Goal: Find specific page/section: Find specific page/section

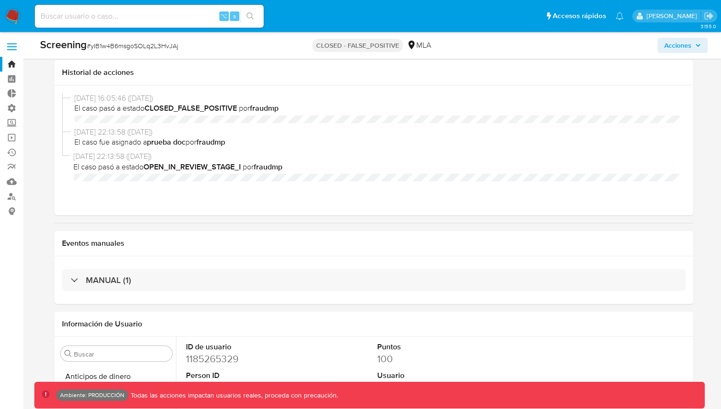
select select "10"
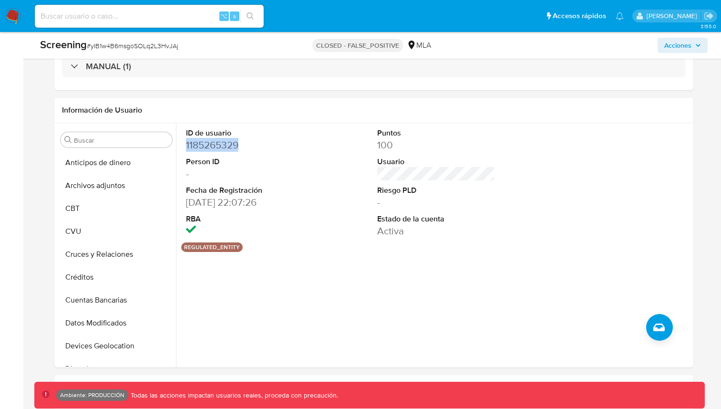
scroll to position [222, 0]
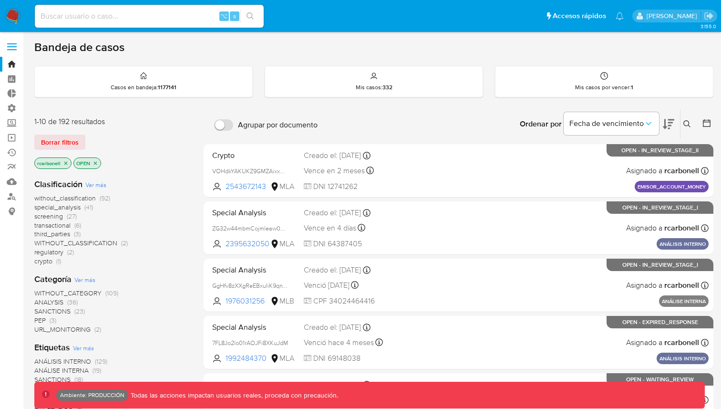
click at [186, 13] on input at bounding box center [149, 16] width 229 height 12
paste input "jjiRbNCYgBCl8S24gO5ZnrIV"
type input "jjiRbNCYgBCl8S24gO5ZnrIV"
click at [251, 15] on icon "search-icon" at bounding box center [250, 16] width 8 height 8
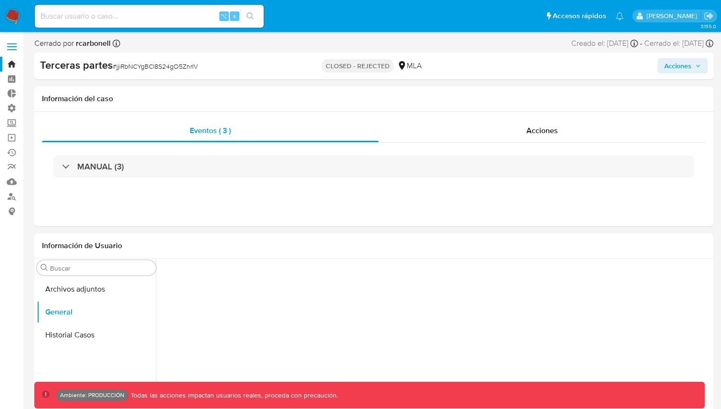
click at [175, 17] on input at bounding box center [149, 16] width 229 height 12
paste input "yIB1w4B6msgoSOLq2L3HvJAj"
type input "yIB1w4B6msgoSOLq2L3HvJAj"
click at [252, 15] on icon "search-icon" at bounding box center [249, 15] width 7 height 7
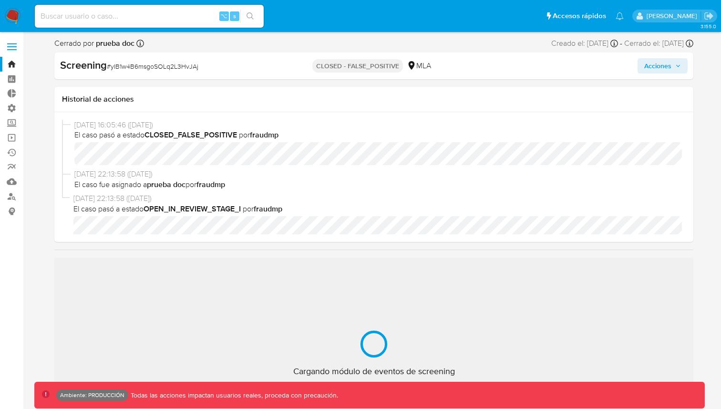
scroll to position [449, 0]
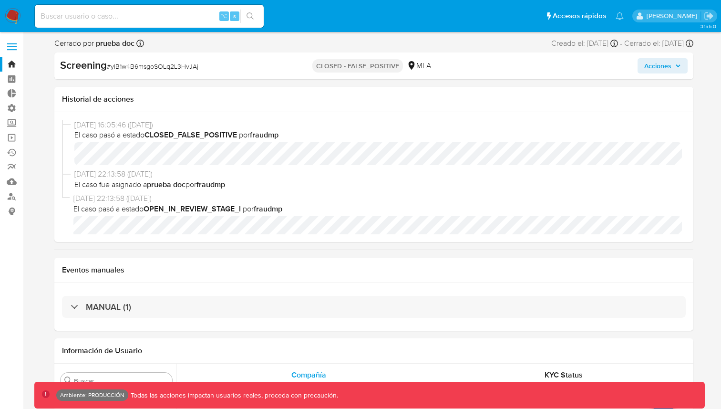
select select "10"
click at [187, 20] on input at bounding box center [149, 16] width 229 height 12
paste input "2gss34Vp1Da4AFinao8jrpiO"
type input "2gss34Vp1Da4AFinao8jrpiO"
click at [257, 16] on button "search-icon" at bounding box center [250, 16] width 20 height 13
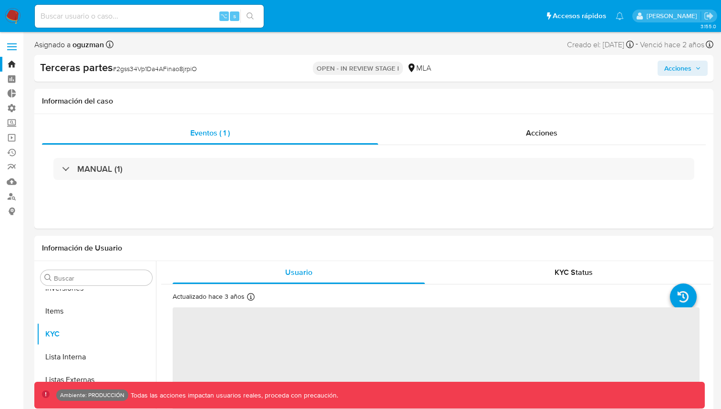
scroll to position [471, 0]
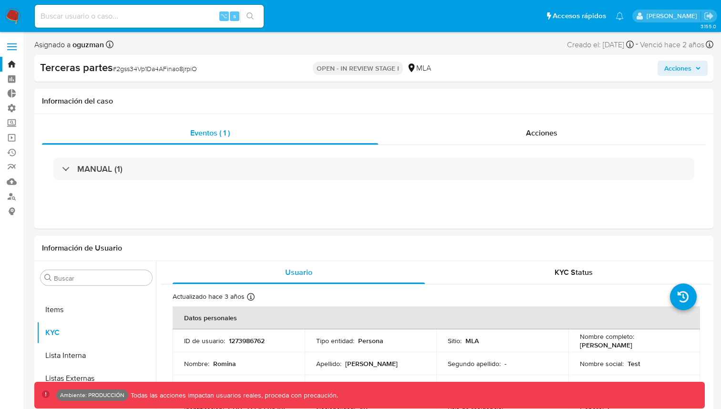
select select "10"
